Goal: Communication & Community: Answer question/provide support

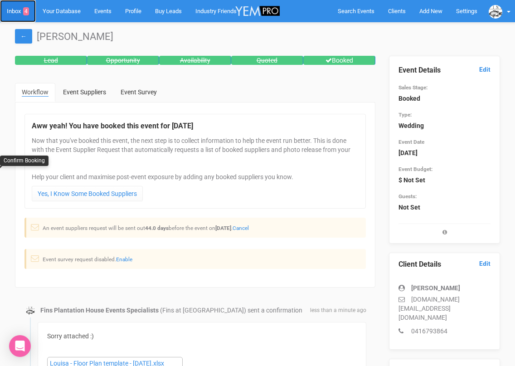
click at [18, 13] on link "Inbox 4" at bounding box center [18, 11] width 36 height 22
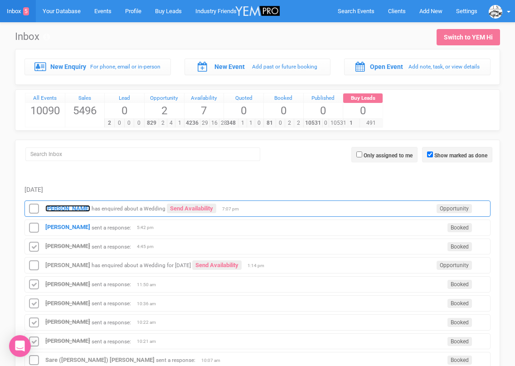
click at [63, 206] on strong "[PERSON_NAME]" at bounding box center [67, 208] width 45 height 7
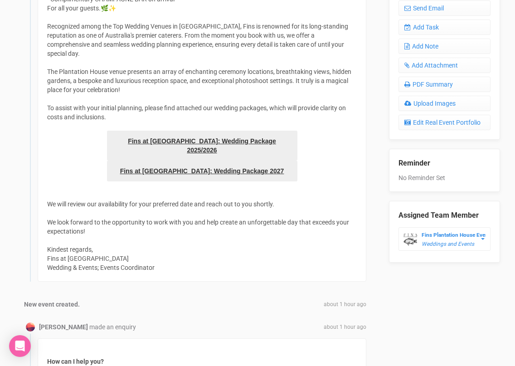
scroll to position [321, 0]
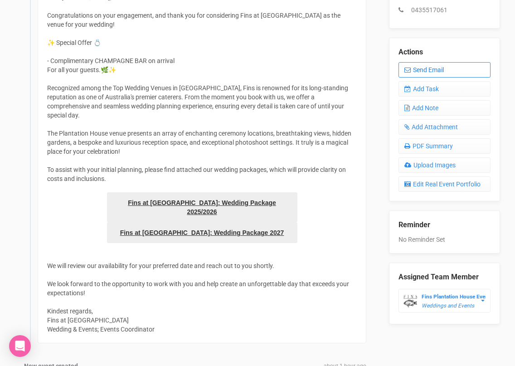
click at [426, 73] on link "Send Email" at bounding box center [444, 69] width 92 height 15
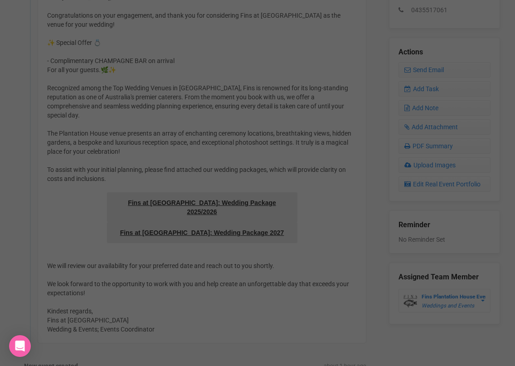
click at [304, 112] on div at bounding box center [257, 108] width 272 height 181
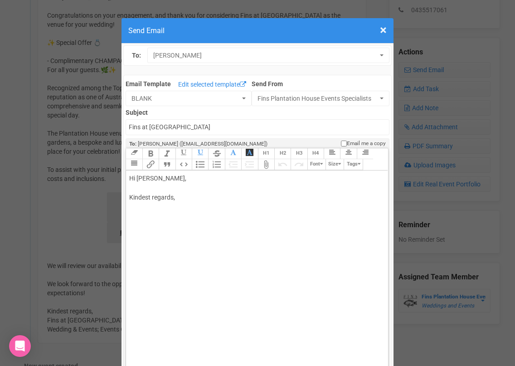
click at [379, 26] on h4 "Send Email" at bounding box center [257, 30] width 258 height 11
click at [383, 33] on span "×" at bounding box center [383, 30] width 7 height 15
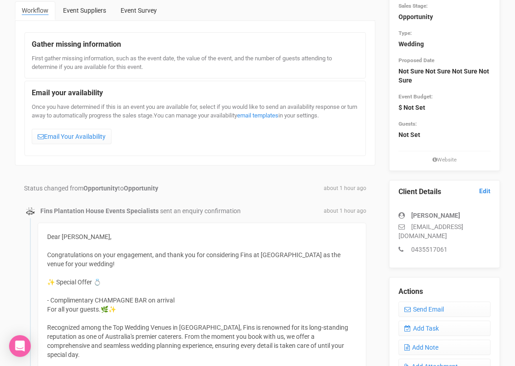
scroll to position [73, 0]
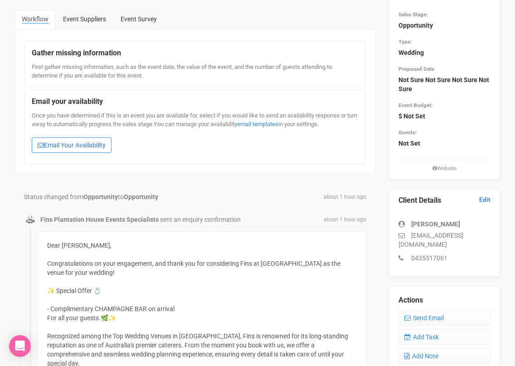
click at [78, 148] on link "Email Your Availability" at bounding box center [72, 144] width 80 height 15
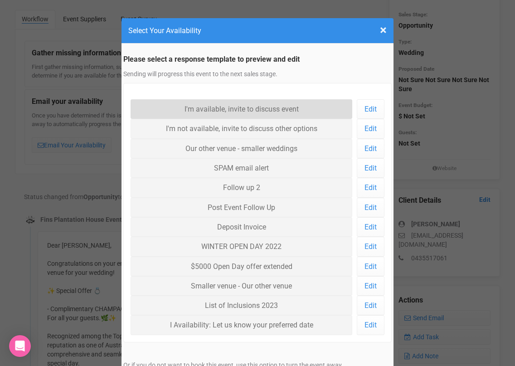
click at [170, 104] on link "I'm available, invite to discuss event" at bounding box center [242, 108] width 222 height 19
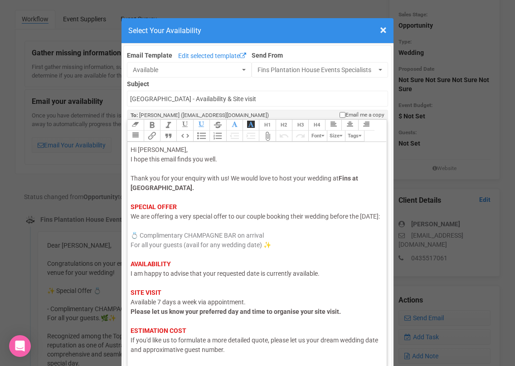
click at [156, 277] on span "I am happy to advise that your requested date is currently available." at bounding box center [225, 273] width 189 height 7
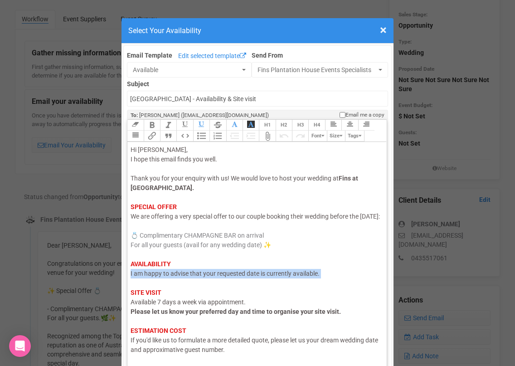
click at [156, 277] on span "I am happy to advise that your requested date is currently available." at bounding box center [225, 273] width 189 height 7
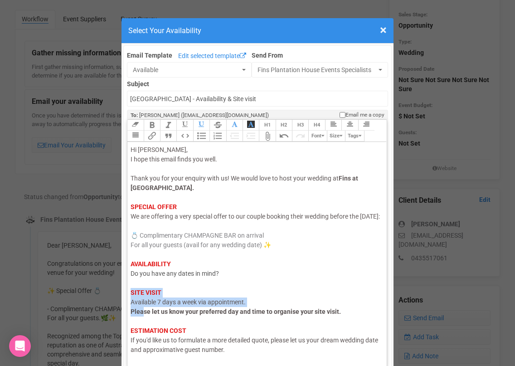
drag, startPoint x: 144, startPoint y: 325, endPoint x: 131, endPoint y: 303, distance: 25.8
click at [131, 303] on div "Hi [PERSON_NAME], I hope this email finds you well. Thank you for your enquiry …" at bounding box center [256, 273] width 250 height 257
drag, startPoint x: 147, startPoint y: 331, endPoint x: 131, endPoint y: 305, distance: 30.7
click at [131, 306] on div "Hi [PERSON_NAME], I hope this email finds you well. Thank you for your enquiry …" at bounding box center [256, 273] width 250 height 257
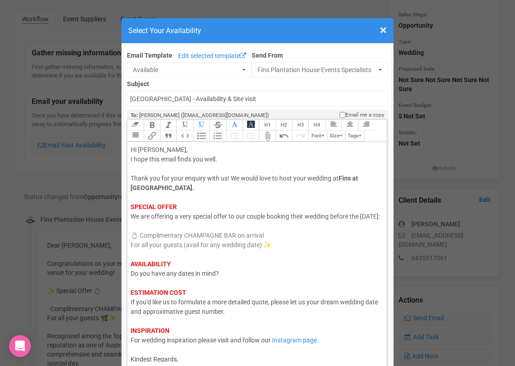
click at [194, 189] on div "Hi [PERSON_NAME], I hope this email finds you well. Thank you for your enquiry …" at bounding box center [256, 254] width 250 height 219
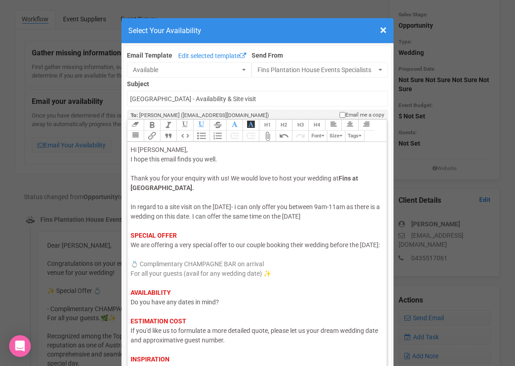
click at [296, 217] on span "In regard to a site visit on the [DATE]- i can only offer you between 9am-11am …" at bounding box center [255, 211] width 249 height 17
click at [352, 217] on div "Hi [PERSON_NAME], I hope this email finds you well. Thank you for your enquiry …" at bounding box center [256, 269] width 250 height 248
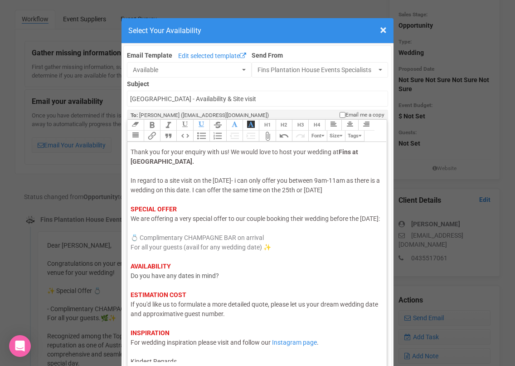
scroll to position [44, 0]
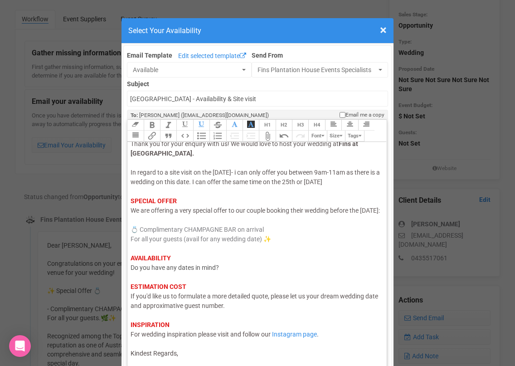
click at [268, 352] on div "Hi [PERSON_NAME], I hope this email finds you well. Thank you for your enquiry …" at bounding box center [256, 235] width 250 height 248
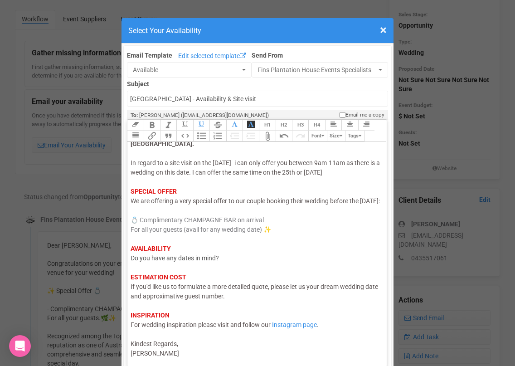
type trix-editor "<div><span style="color: rgb(95, 88, 88);">Hi [PERSON_NAME],</span><br><span st…"
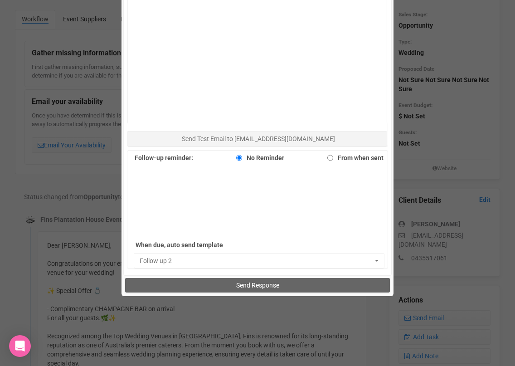
scroll to position [546, 0]
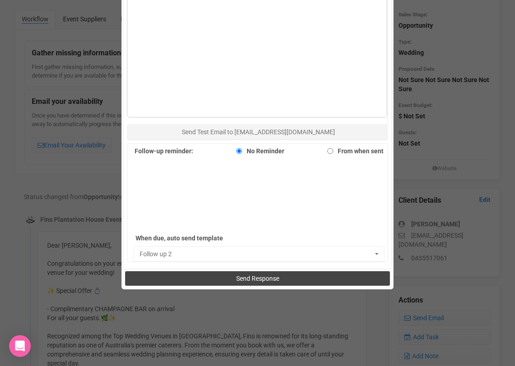
click at [260, 282] on button "Send Response" at bounding box center [257, 278] width 264 height 15
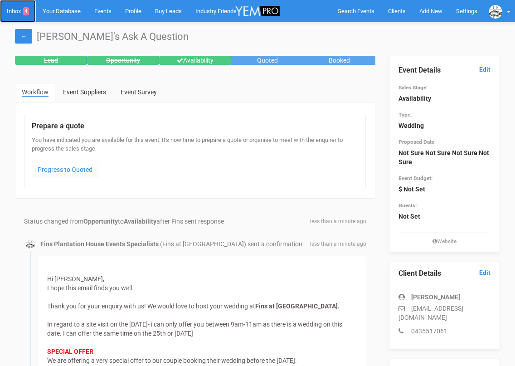
click at [19, 12] on link "Inbox 4" at bounding box center [18, 11] width 36 height 22
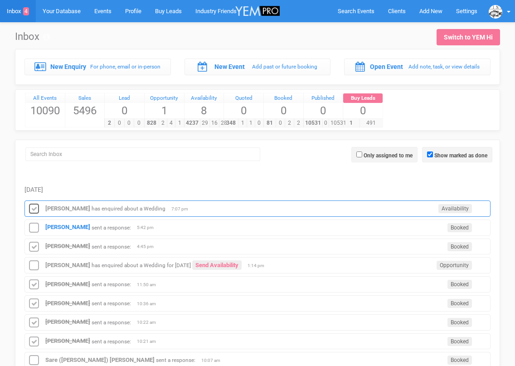
click at [34, 209] on icon at bounding box center [34, 209] width 14 height 12
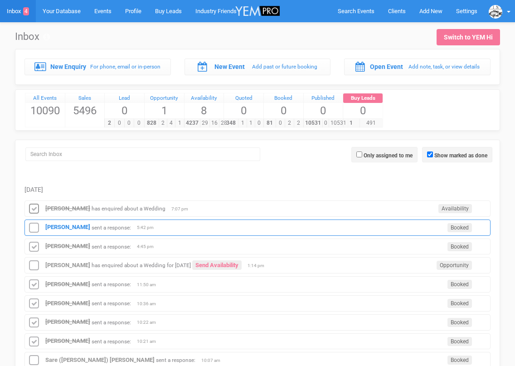
click at [58, 223] on div "Camilla Glasser sent a response: Booked 5:42 pm" at bounding box center [257, 227] width 466 height 16
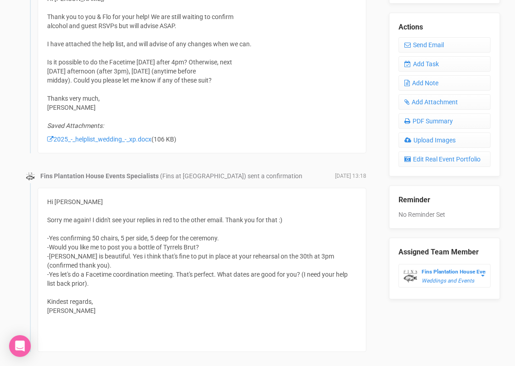
scroll to position [263, 0]
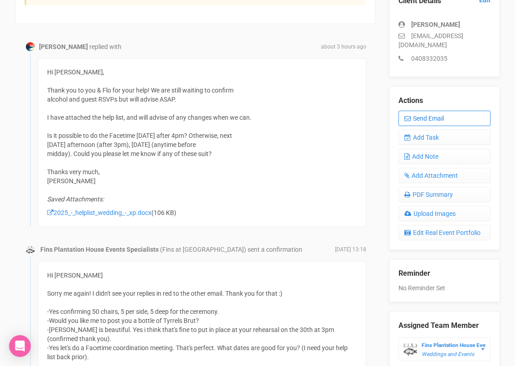
click at [438, 117] on link "Send Email" at bounding box center [444, 118] width 92 height 15
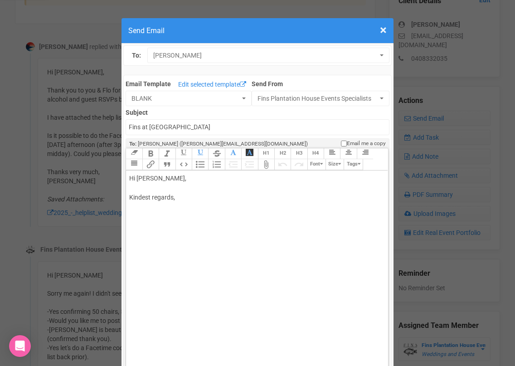
drag, startPoint x: 160, startPoint y: 180, endPoint x: 193, endPoint y: 178, distance: 32.7
click at [193, 178] on div "Hi Camilla Glasser, Kindest regards," at bounding box center [255, 198] width 252 height 48
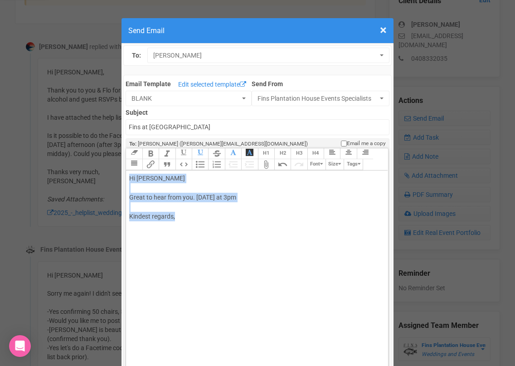
drag, startPoint x: 189, startPoint y: 216, endPoint x: 129, endPoint y: 177, distance: 72.2
click at [129, 177] on trix-editor "Hi Camilla Great to hear from you. This Friday at 3pm Kindest regards," at bounding box center [257, 279] width 262 height 219
type trix-editor "<div><br><br><br></div>"
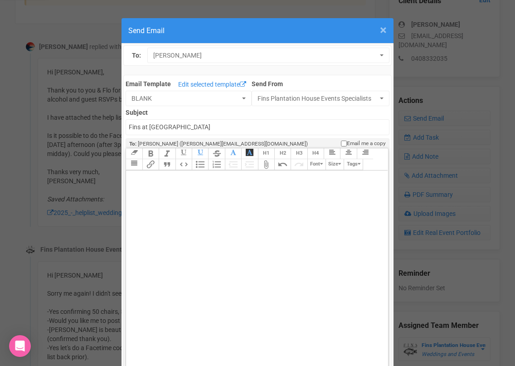
click at [382, 32] on span "×" at bounding box center [383, 30] width 7 height 15
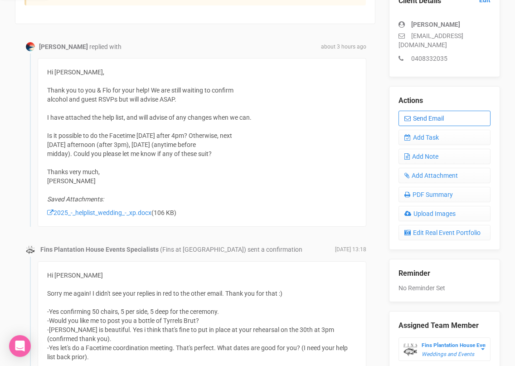
click at [417, 117] on link "Send Email" at bounding box center [444, 118] width 92 height 15
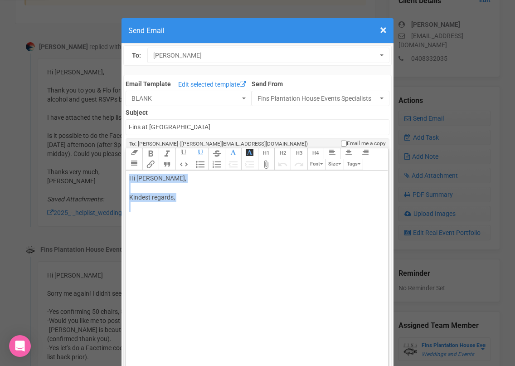
drag, startPoint x: 173, startPoint y: 218, endPoint x: 127, endPoint y: 180, distance: 59.0
click at [127, 180] on trix-editor "Hi Camilla Glasser, Kindest regards," at bounding box center [257, 279] width 262 height 219
paste trix-editor "<span style="background-color: rgb(255, 255, 255); font-family: Roboto, Helveti…"
click at [235, 195] on span "Hi Camilla Great to hear from you. This Friday at 3pm Kindest regards," at bounding box center [182, 197] width 107 height 45
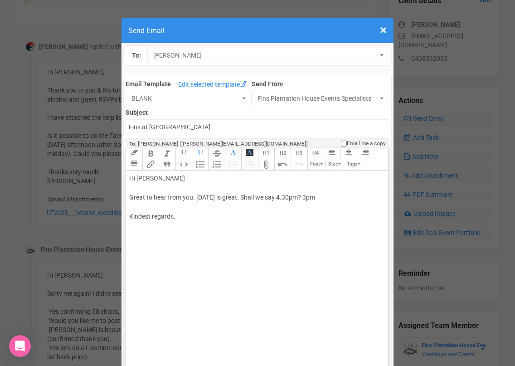
click at [330, 198] on div "Hi Camilla Great to hear from you. This Friday is great. Shall we say 4.30pm? 3…" at bounding box center [255, 198] width 252 height 48
click at [228, 220] on div "Hi Camilla Great to hear from you. This Friday is great. Shall we say 4.30pm? K…" at bounding box center [255, 198] width 252 height 48
type trix-editor "<div><span style="background-color: rgb(255, 255, 255); font-family: Roboto, He…"
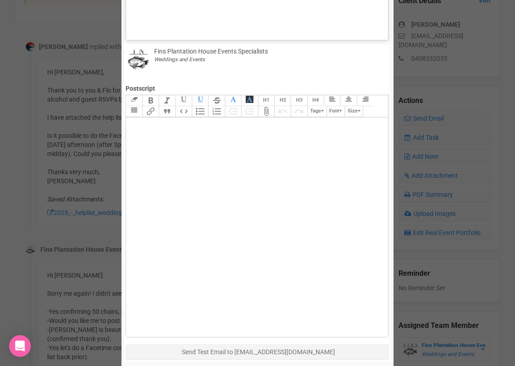
scroll to position [407, 0]
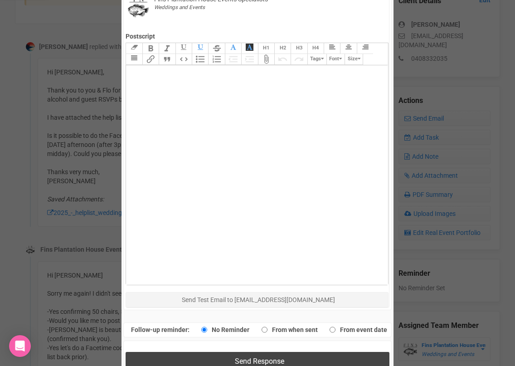
click at [203, 354] on button "Send Response" at bounding box center [257, 361] width 263 height 19
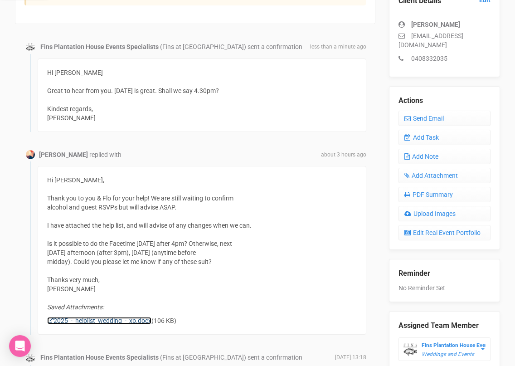
click at [94, 320] on link "2025_-_helplist_wedding_-_xp.docx" at bounding box center [99, 320] width 104 height 7
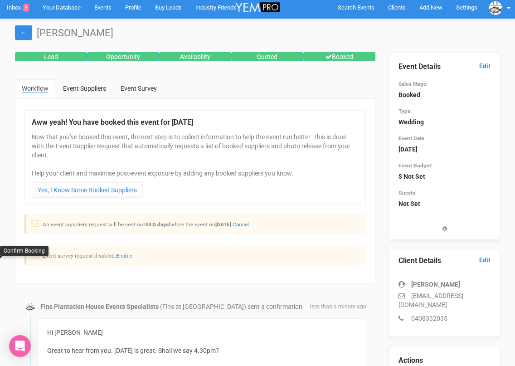
scroll to position [0, 0]
